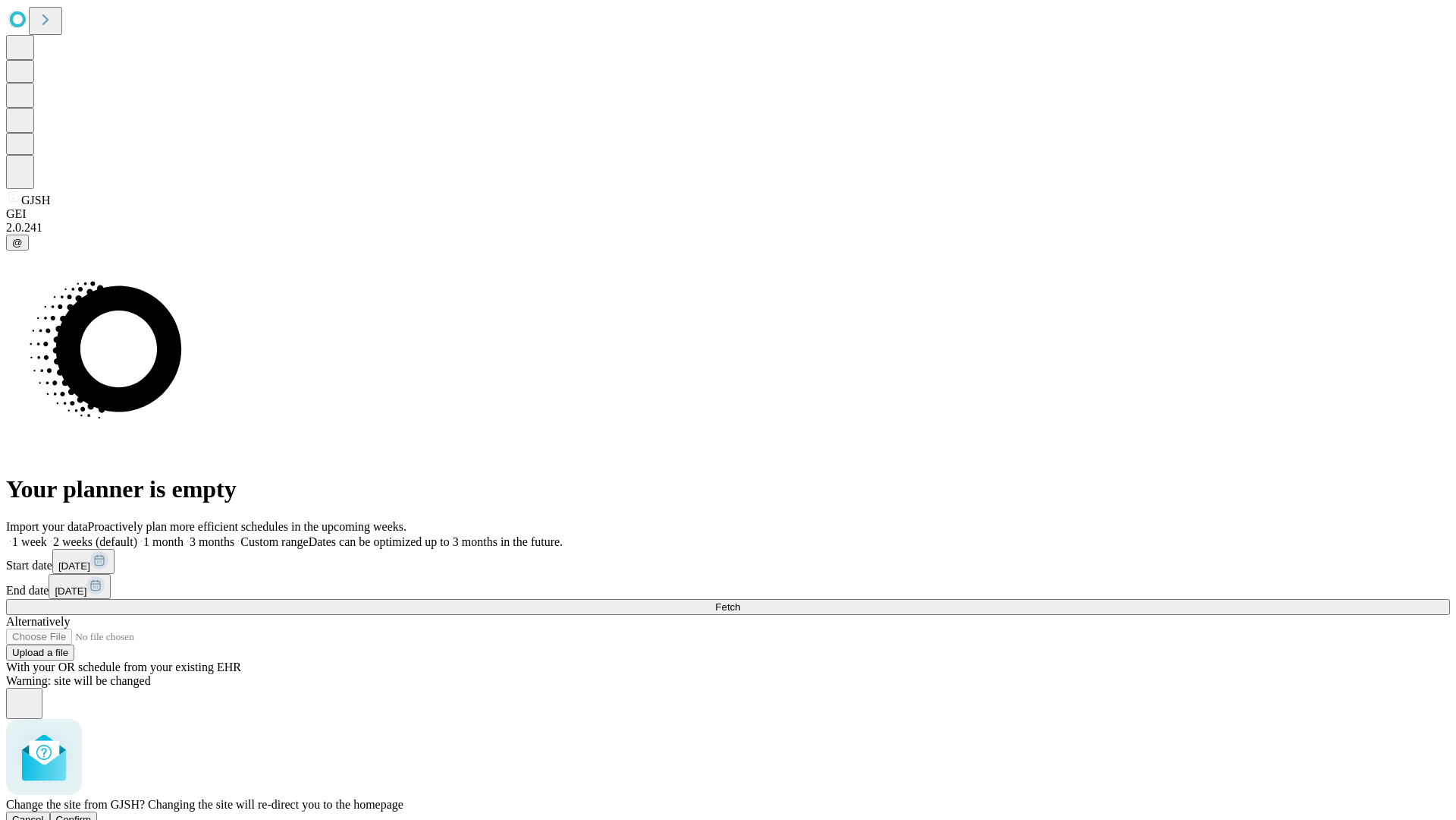
click at [92, 814] on span "Confirm" at bounding box center [74, 819] width 36 height 12
click at [184, 535] on label "1 month" at bounding box center [161, 541] width 47 height 13
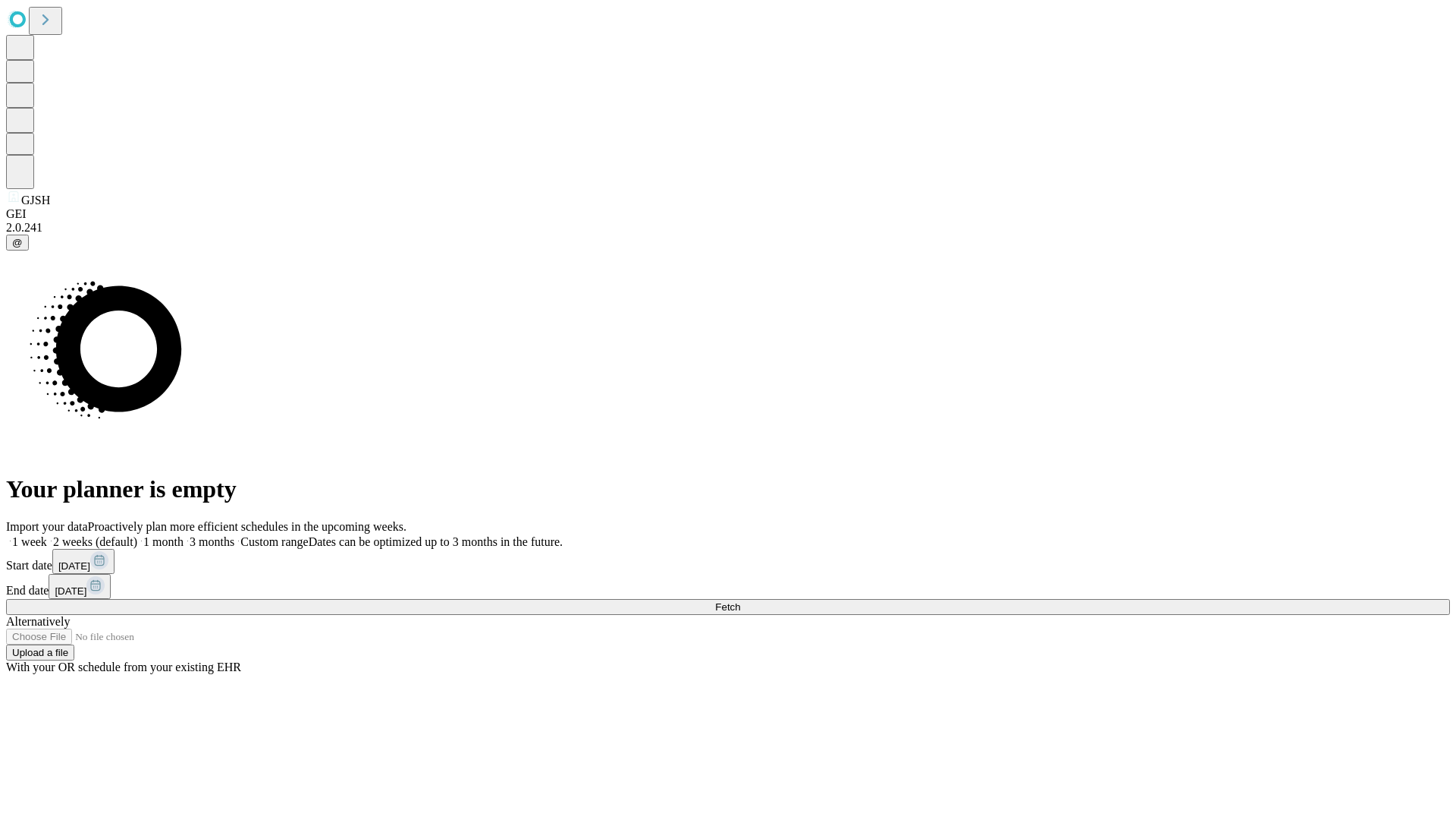
click at [740, 601] on span "Fetch" at bounding box center [728, 606] width 25 height 12
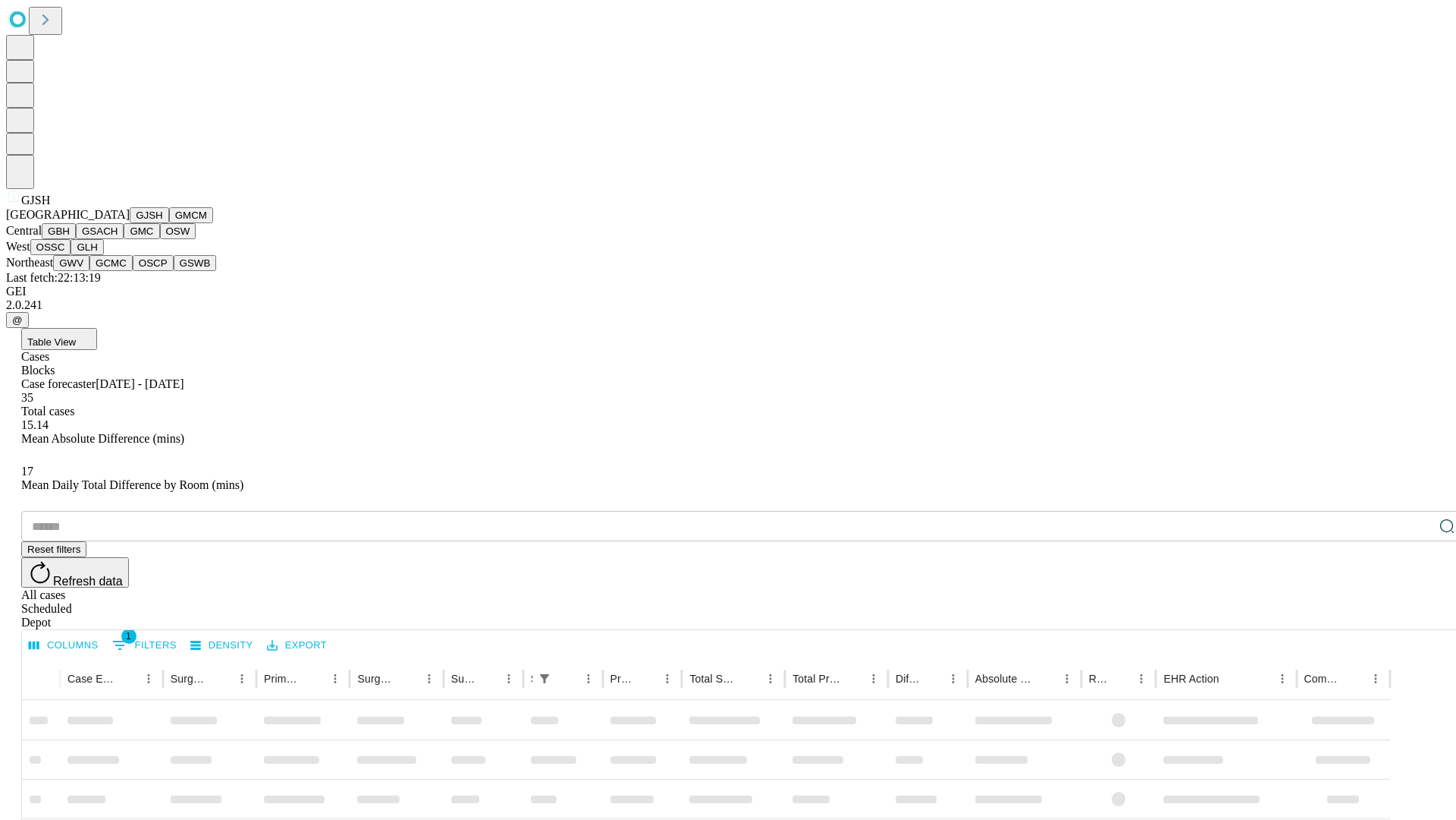
click at [169, 223] on button "GMCM" at bounding box center [191, 215] width 44 height 16
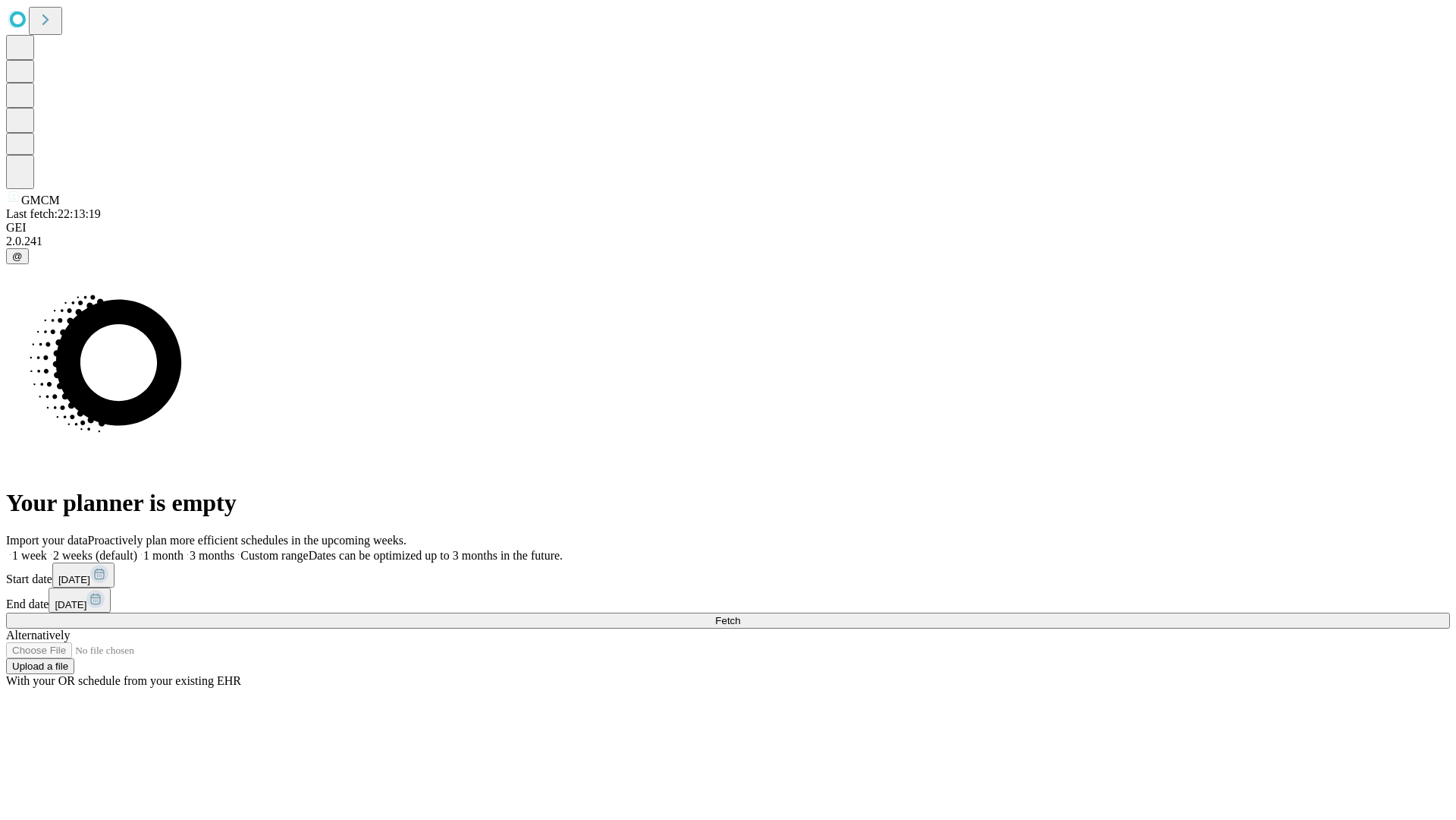
click at [184, 549] on label "1 month" at bounding box center [161, 555] width 47 height 13
click at [740, 615] on span "Fetch" at bounding box center [728, 620] width 25 height 12
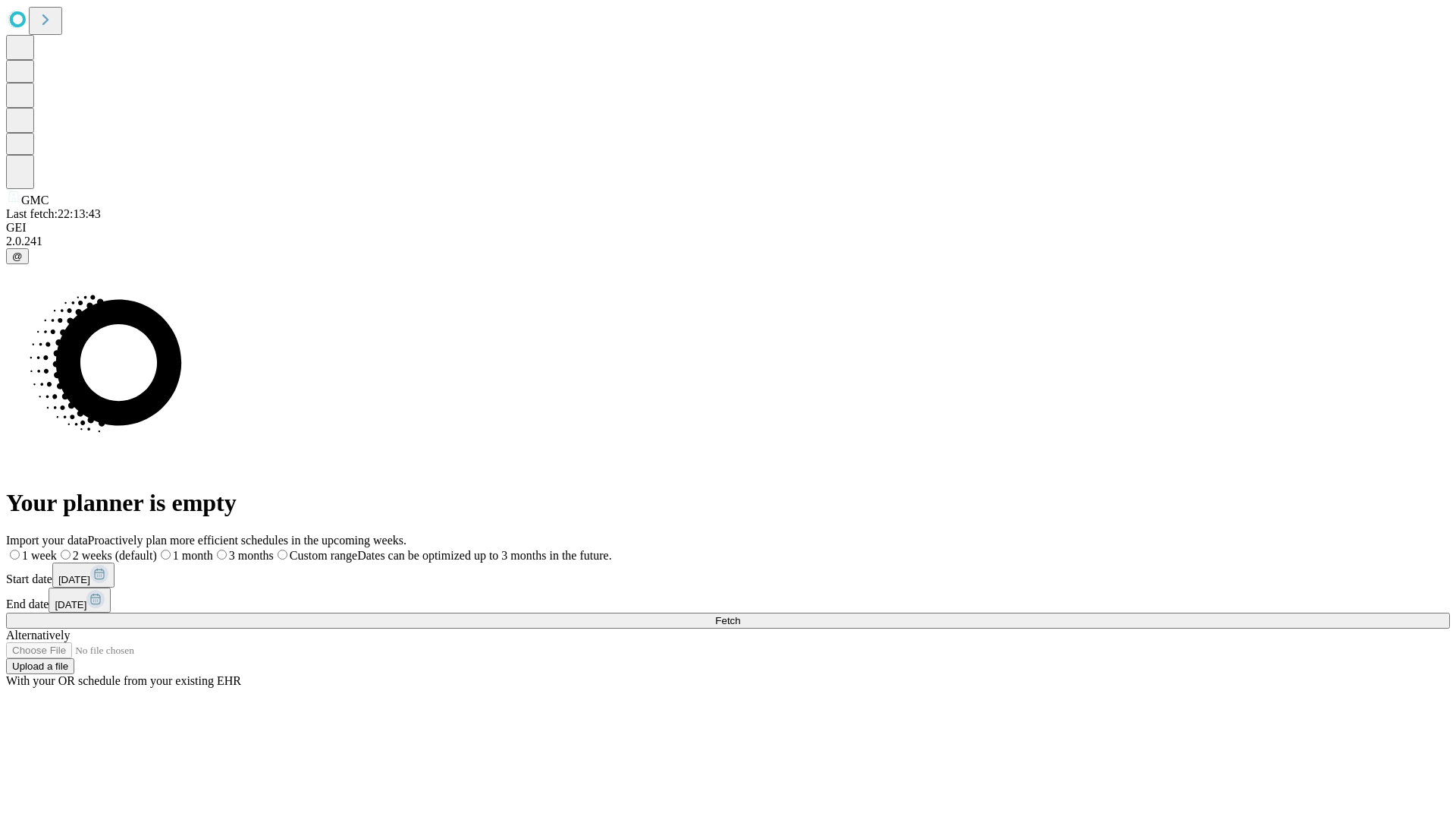
click at [740, 615] on span "Fetch" at bounding box center [728, 620] width 25 height 12
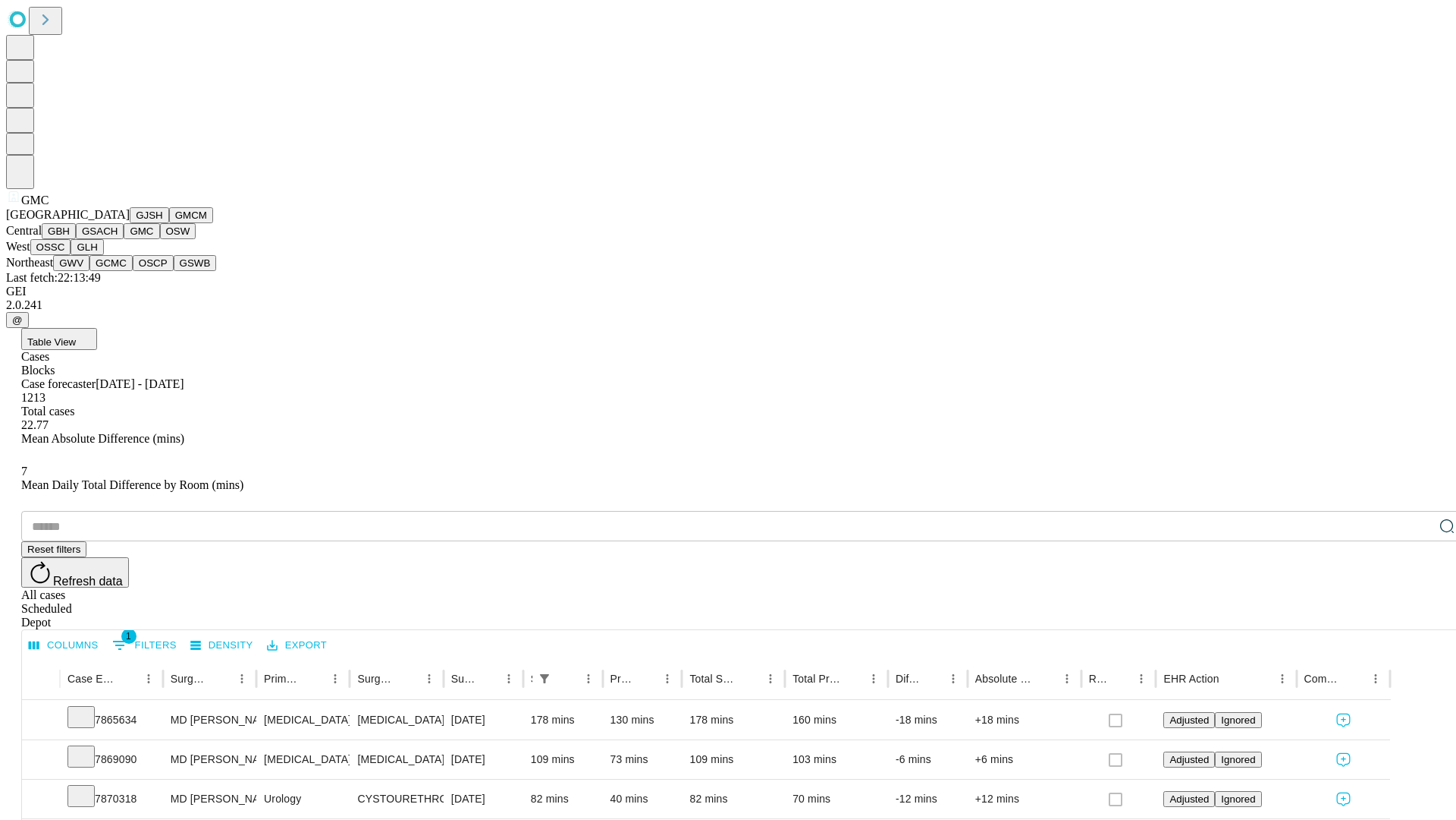
click at [160, 239] on button "OSW" at bounding box center [178, 231] width 36 height 16
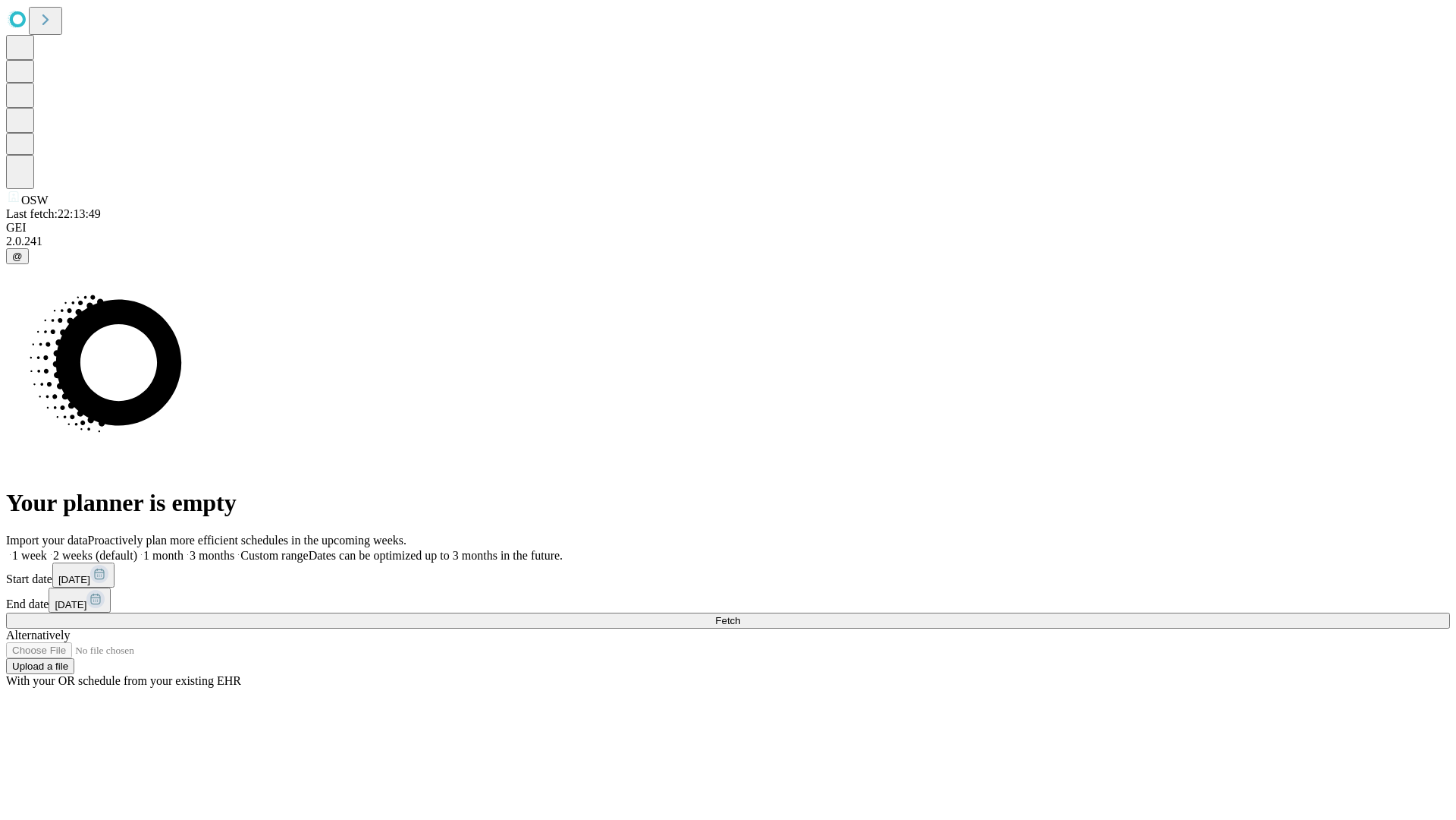
click at [184, 549] on label "1 month" at bounding box center [161, 555] width 47 height 13
click at [740, 615] on span "Fetch" at bounding box center [728, 620] width 25 height 12
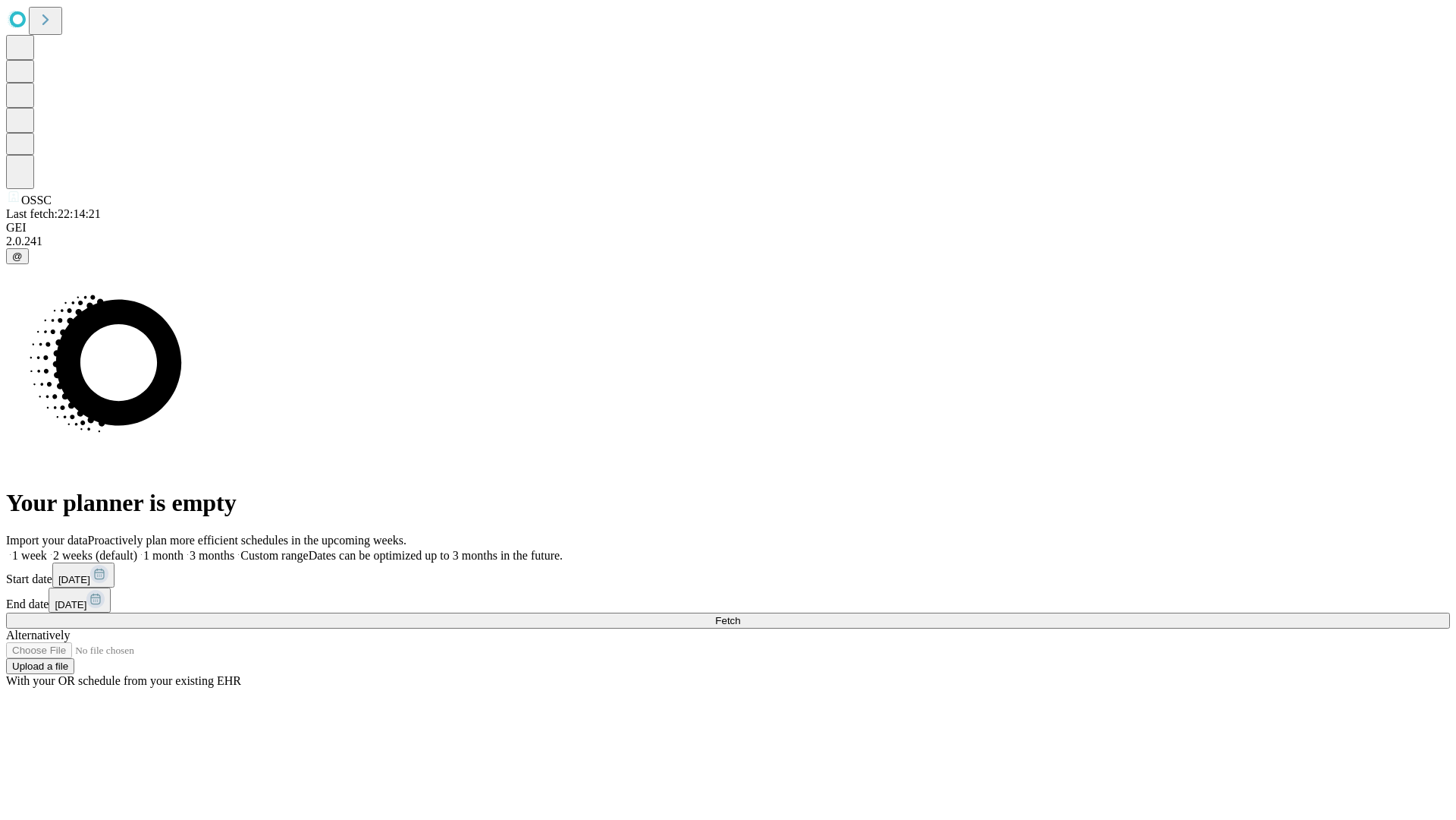
click at [184, 549] on label "1 month" at bounding box center [161, 555] width 47 height 13
click at [740, 615] on span "Fetch" at bounding box center [728, 620] width 25 height 12
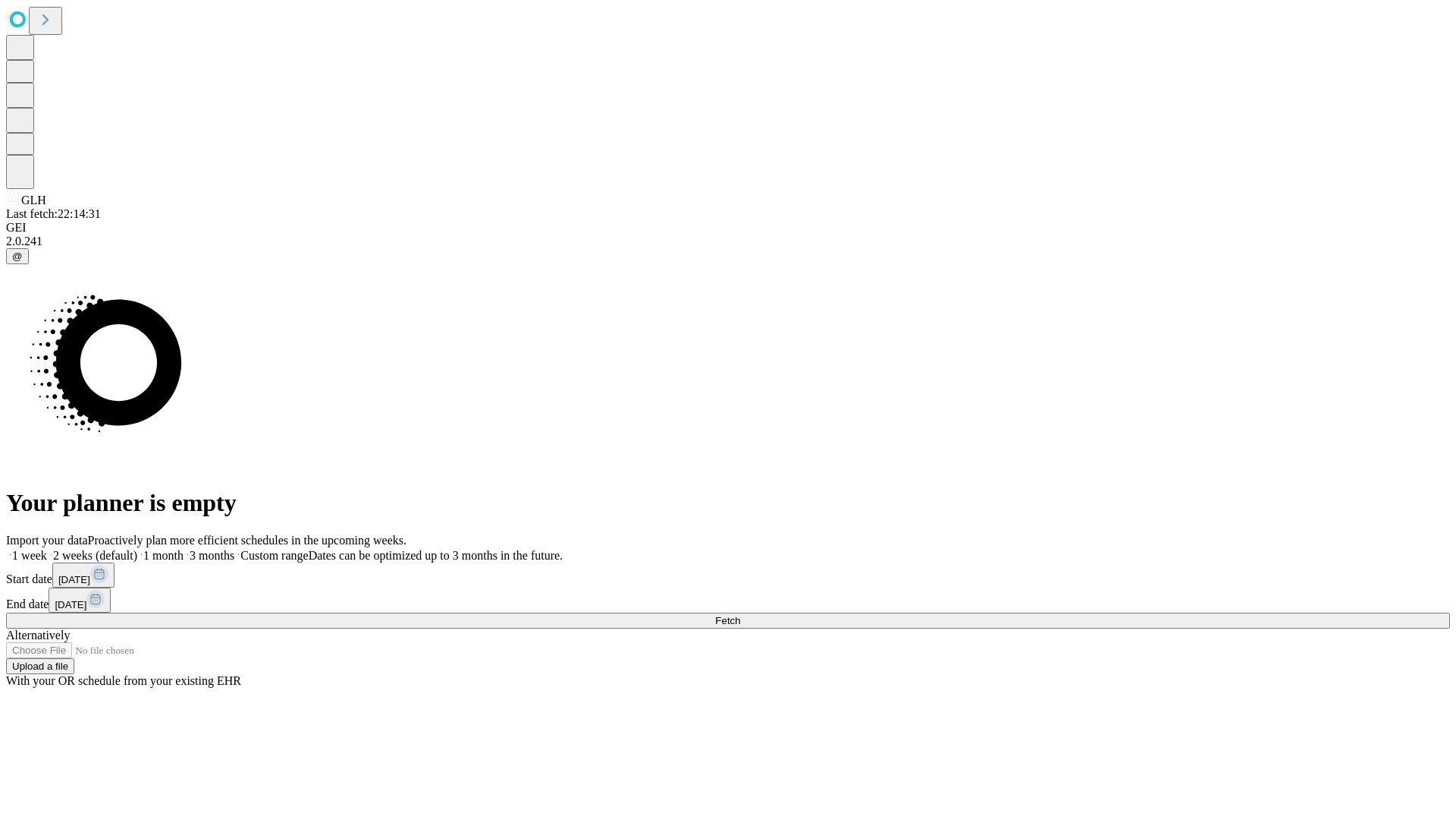
click at [184, 549] on label "1 month" at bounding box center [161, 555] width 47 height 13
click at [740, 615] on span "Fetch" at bounding box center [728, 620] width 25 height 12
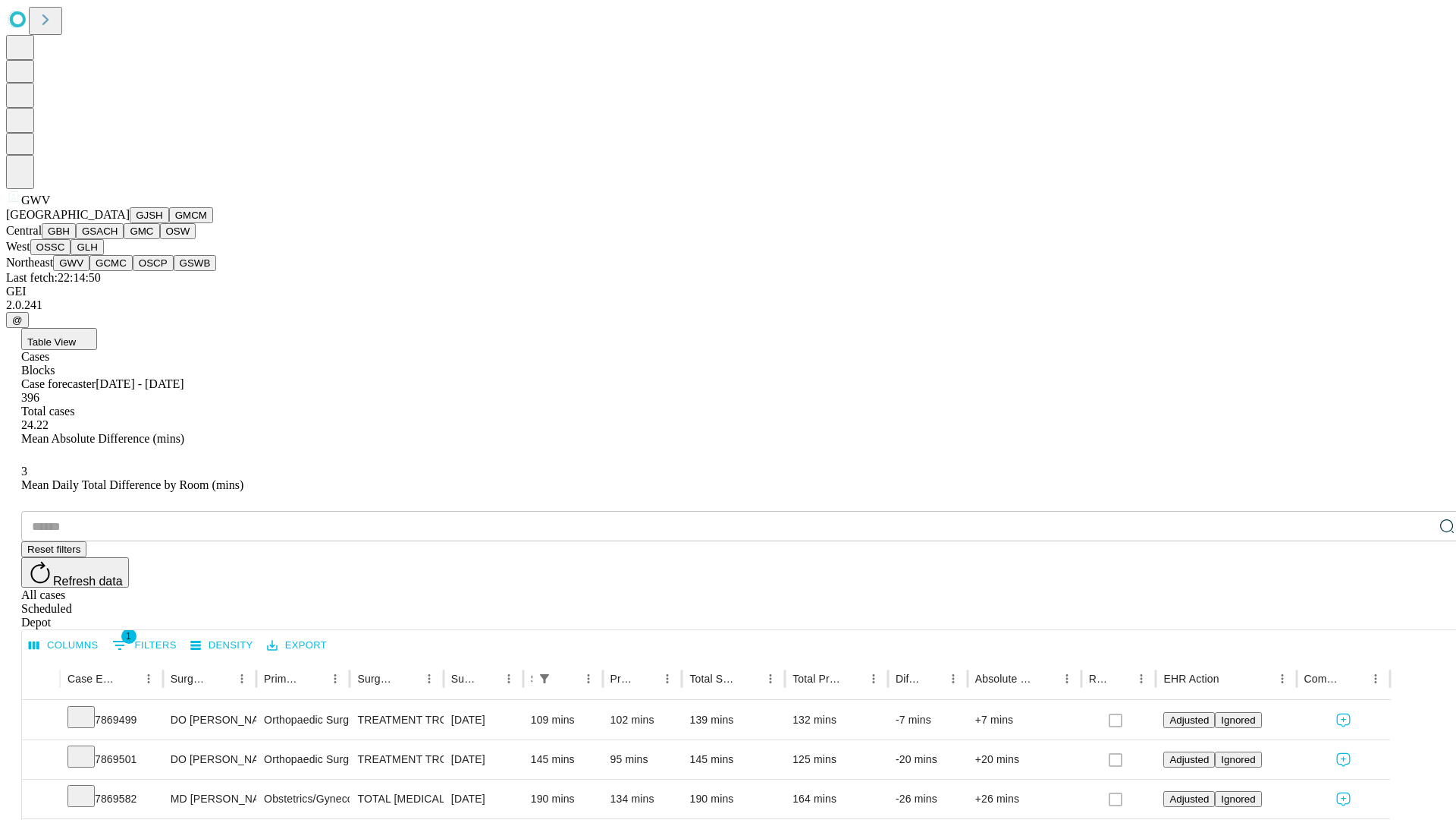
click at [117, 271] on button "GCMC" at bounding box center [111, 262] width 43 height 16
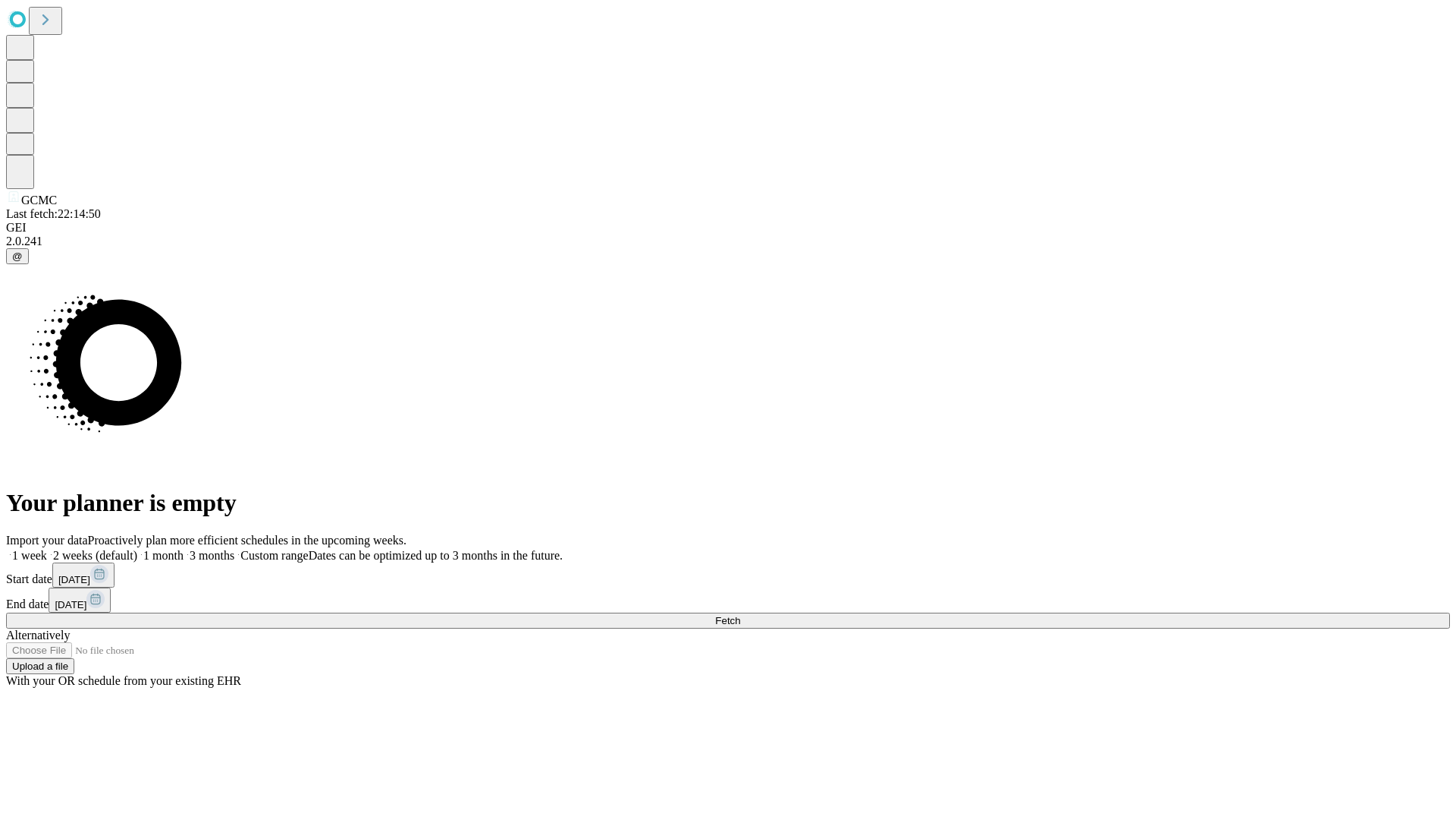
click at [184, 549] on label "1 month" at bounding box center [161, 555] width 47 height 13
click at [740, 615] on span "Fetch" at bounding box center [728, 620] width 25 height 12
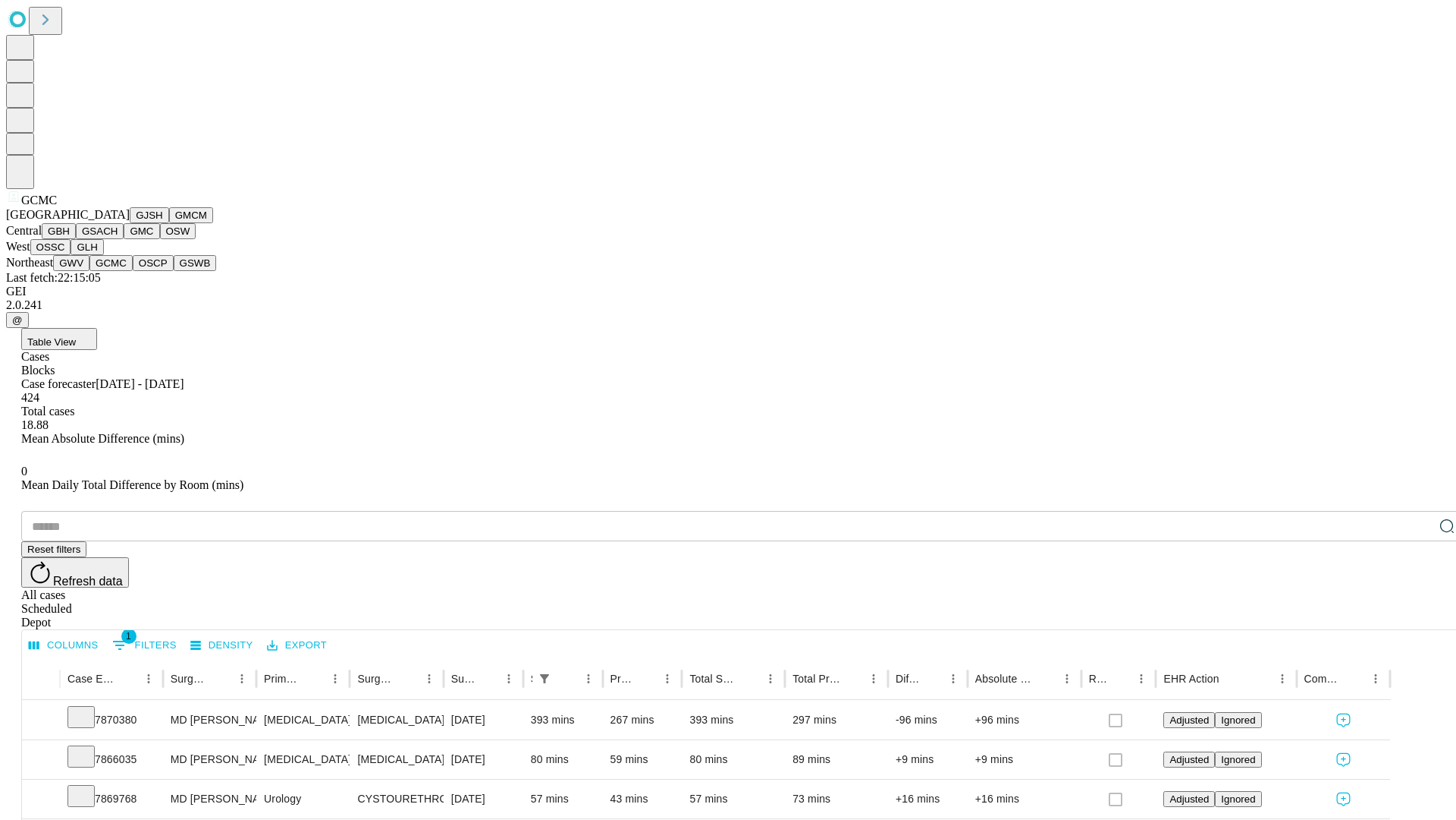
click at [133, 271] on button "OSCP" at bounding box center [153, 262] width 41 height 16
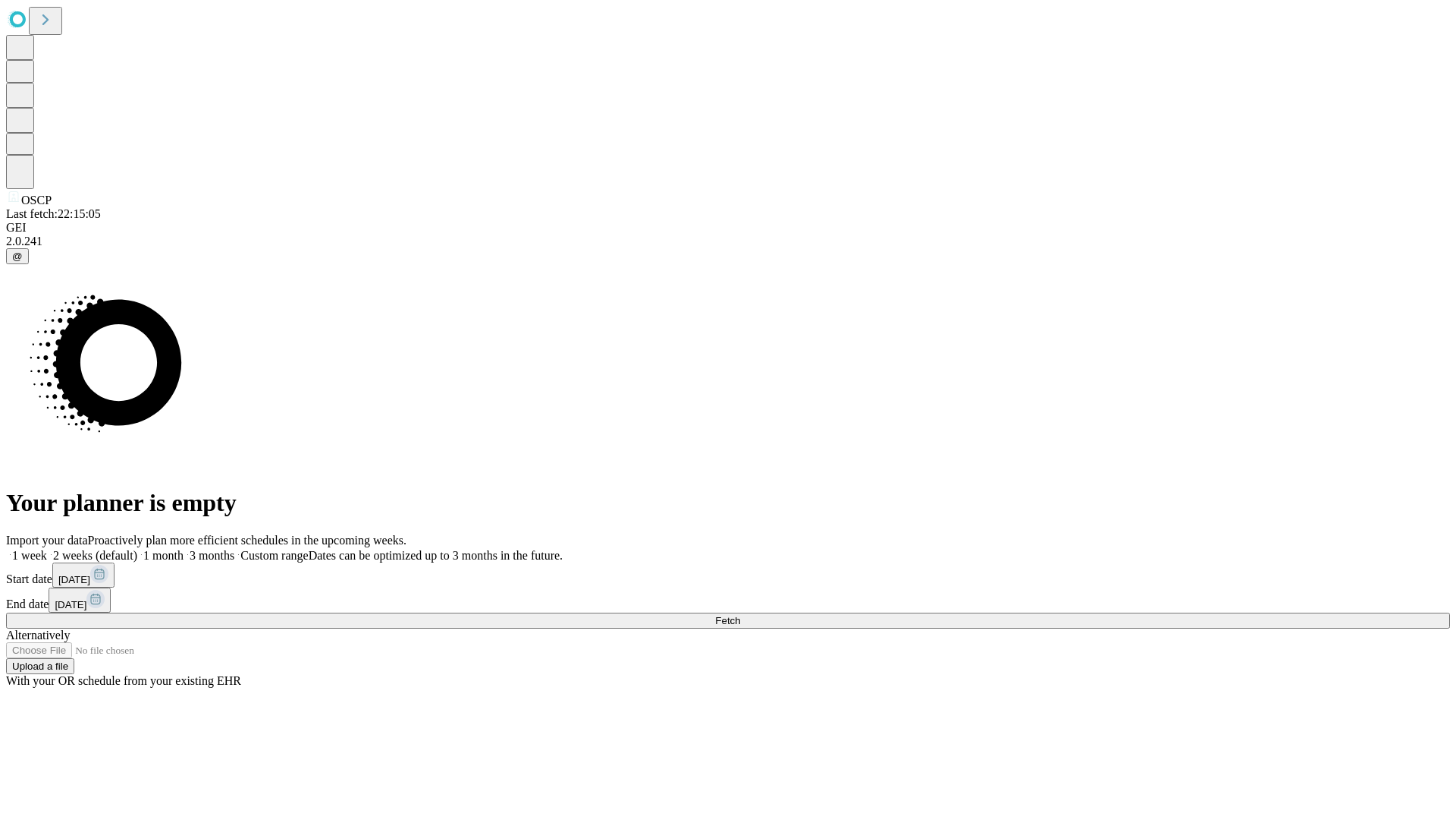
click at [184, 549] on label "1 month" at bounding box center [161, 555] width 47 height 13
click at [740, 615] on span "Fetch" at bounding box center [728, 620] width 25 height 12
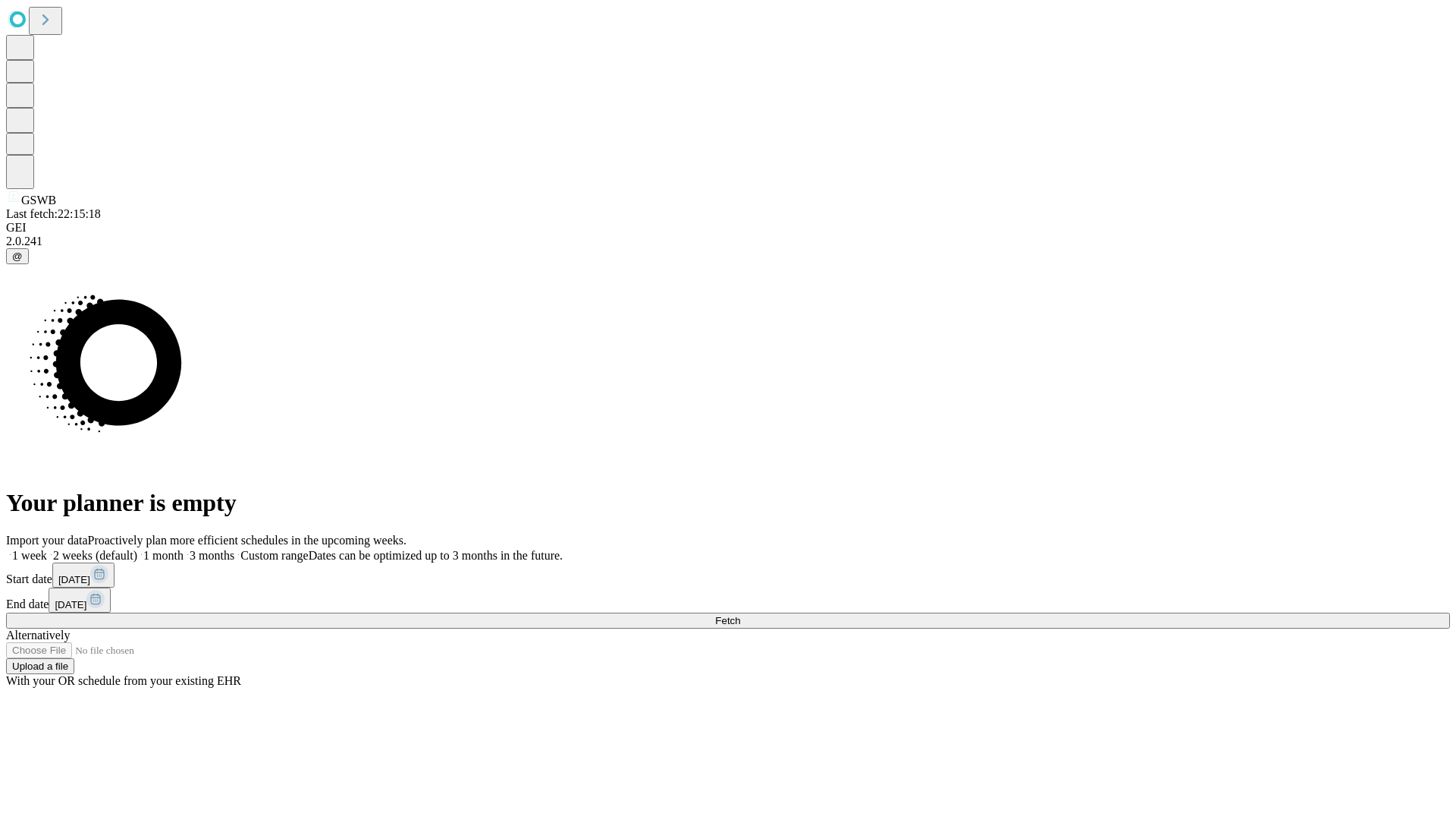
click at [184, 549] on label "1 month" at bounding box center [161, 555] width 47 height 13
click at [740, 615] on span "Fetch" at bounding box center [728, 620] width 25 height 12
